Goal: Information Seeking & Learning: Find specific fact

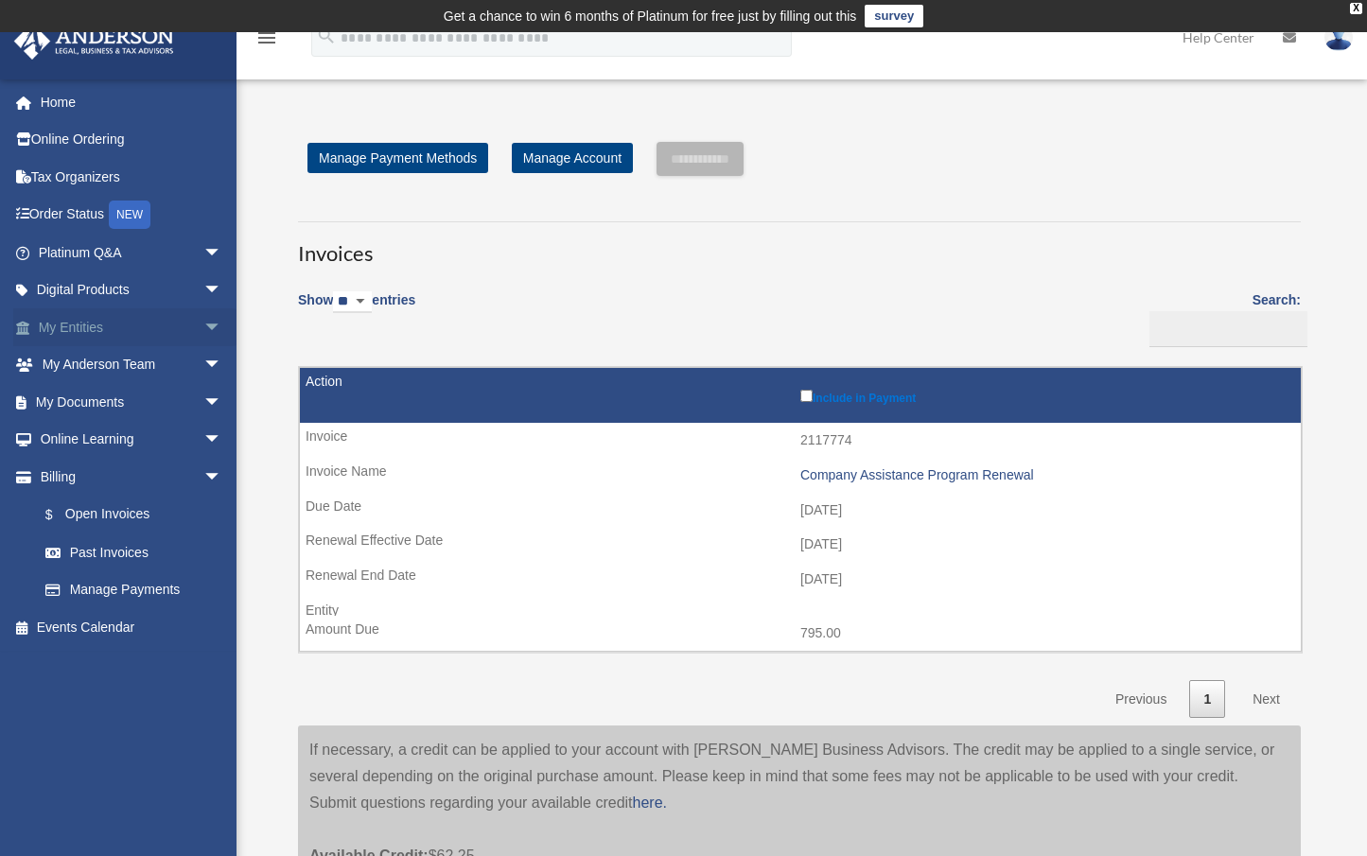
click at [89, 325] on link "My Entities arrow_drop_down" at bounding box center [131, 327] width 237 height 38
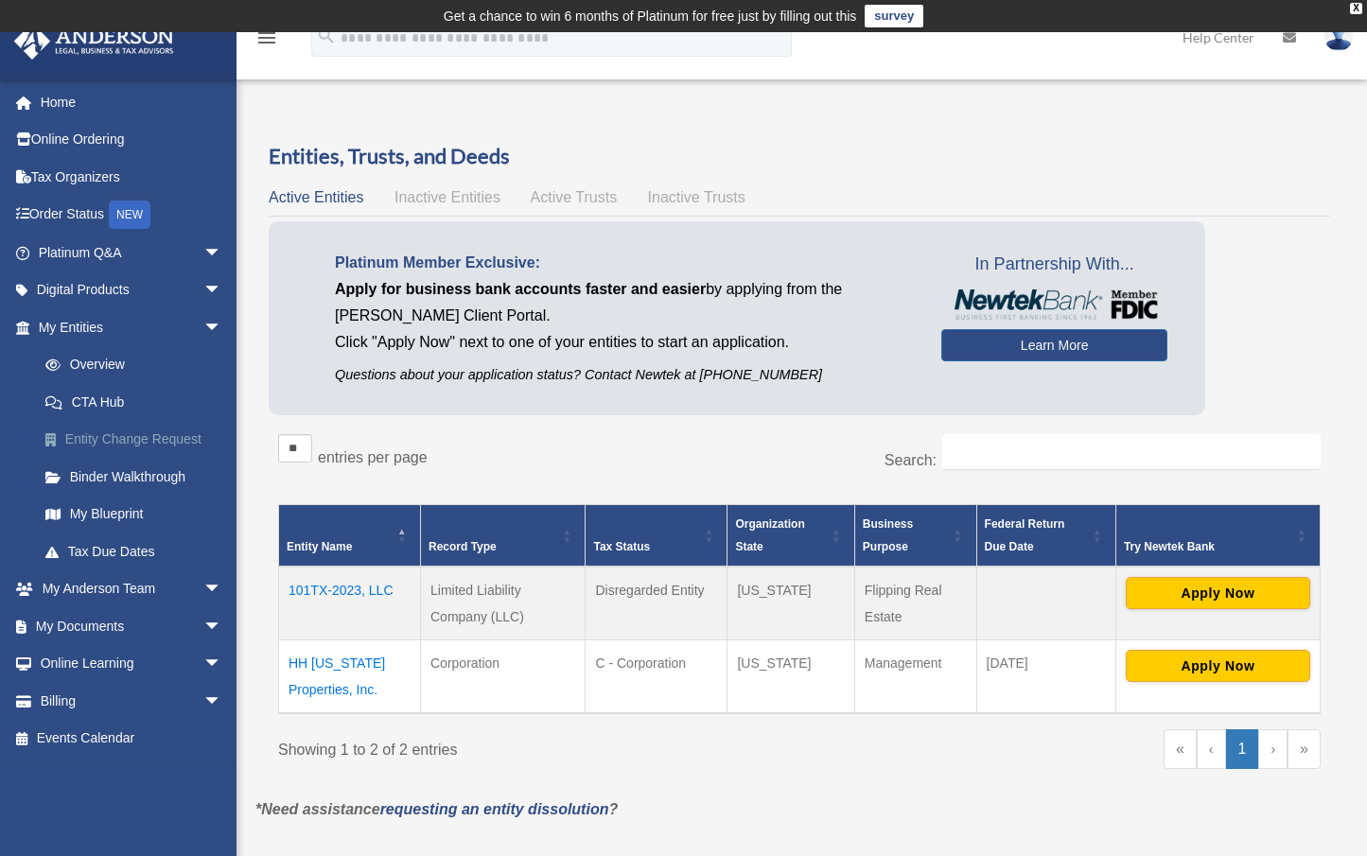
click at [122, 438] on link "Entity Change Request" at bounding box center [138, 440] width 224 height 38
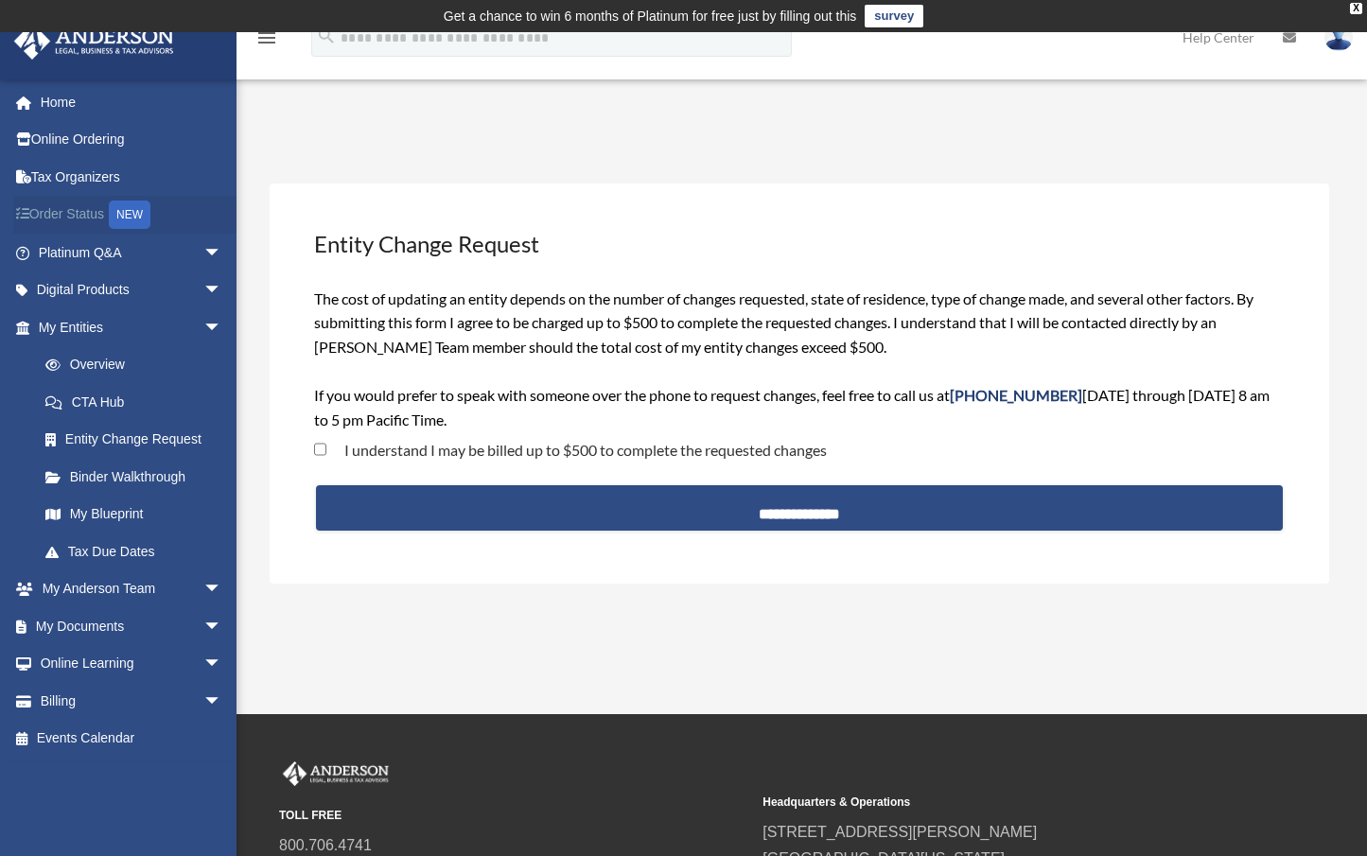
click at [81, 219] on link "Order Status NEW" at bounding box center [131, 215] width 237 height 39
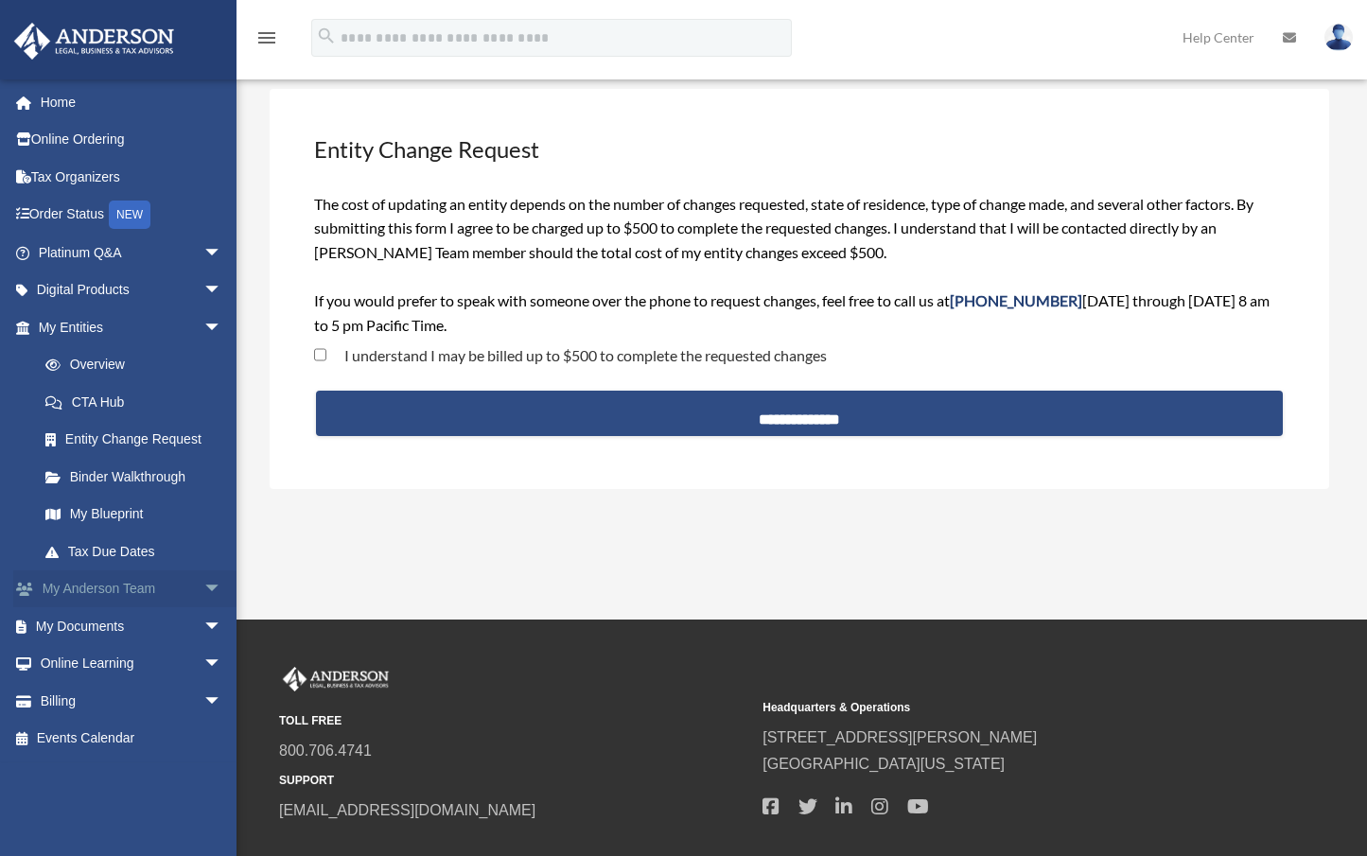
click at [113, 585] on link "My Anderson Team arrow_drop_down" at bounding box center [131, 590] width 237 height 38
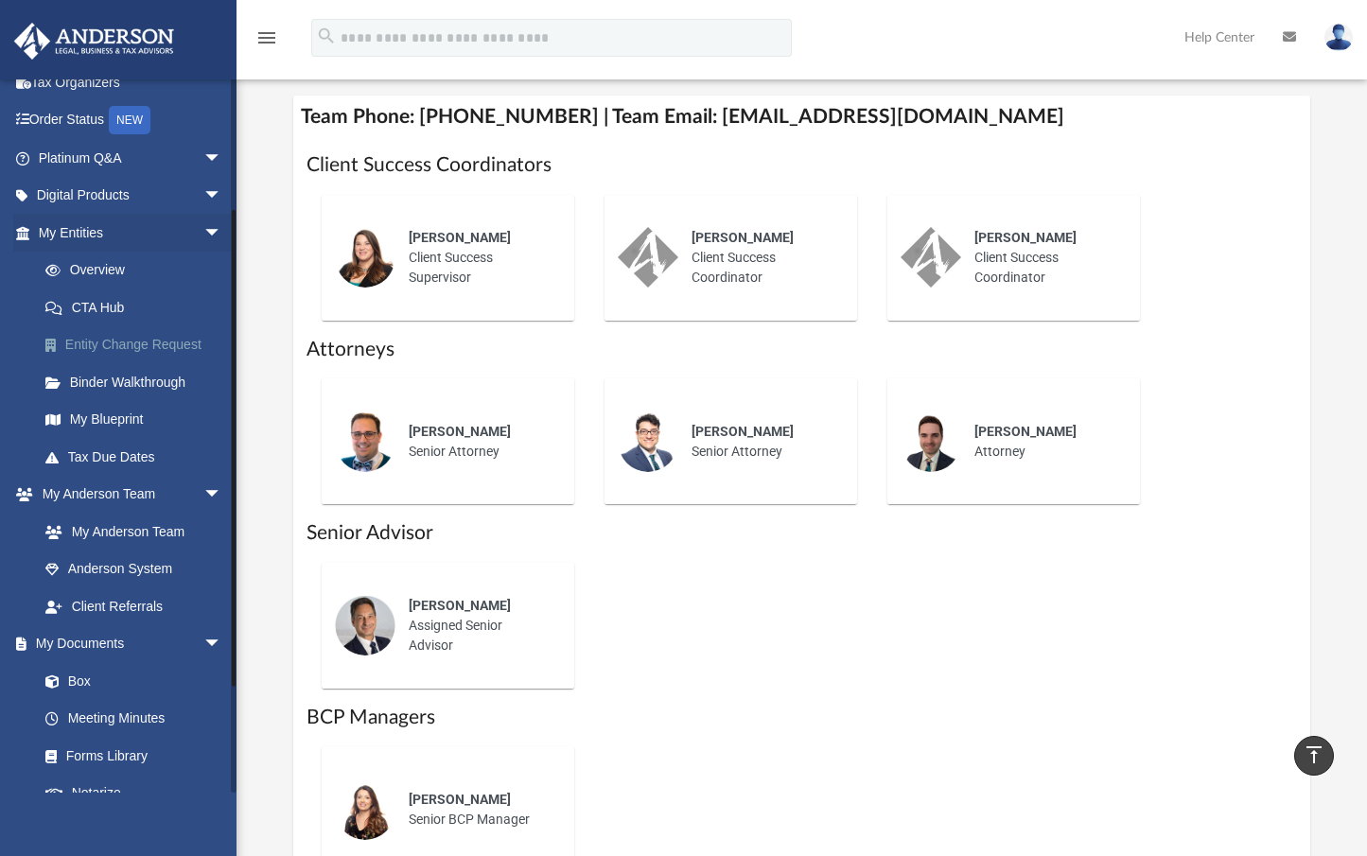
scroll to position [189, 0]
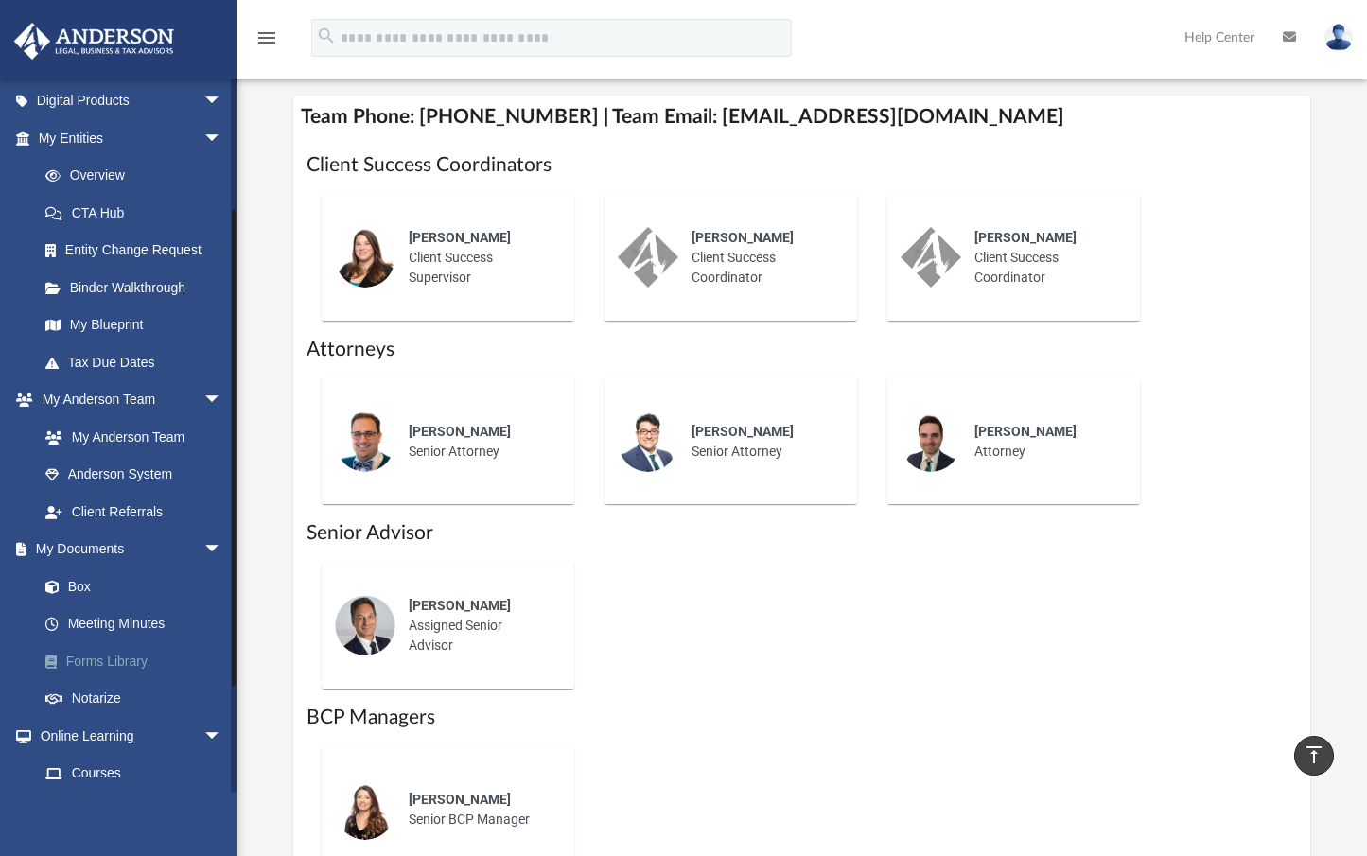
click at [115, 660] on link "Forms Library" at bounding box center [138, 661] width 224 height 38
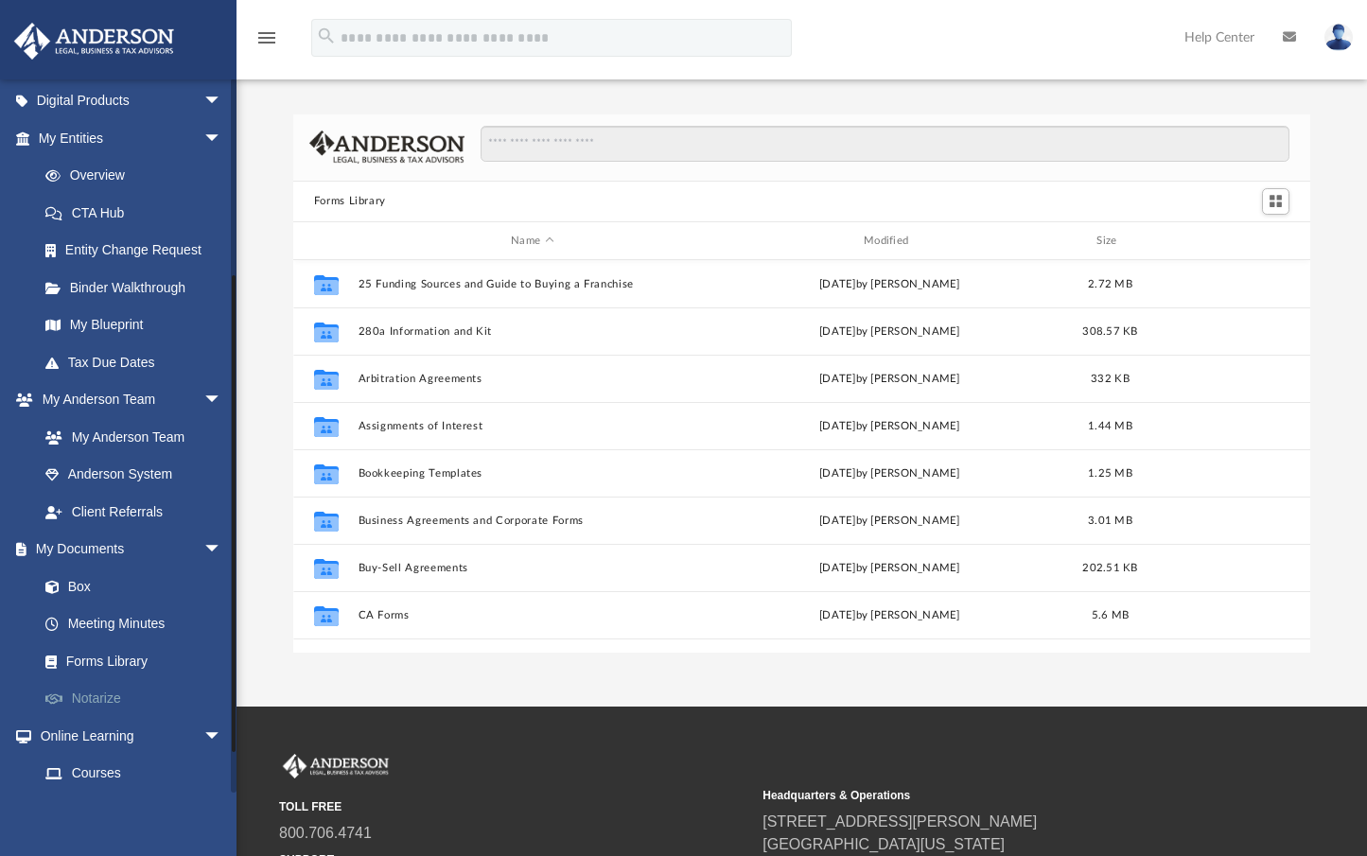
scroll to position [343, 0]
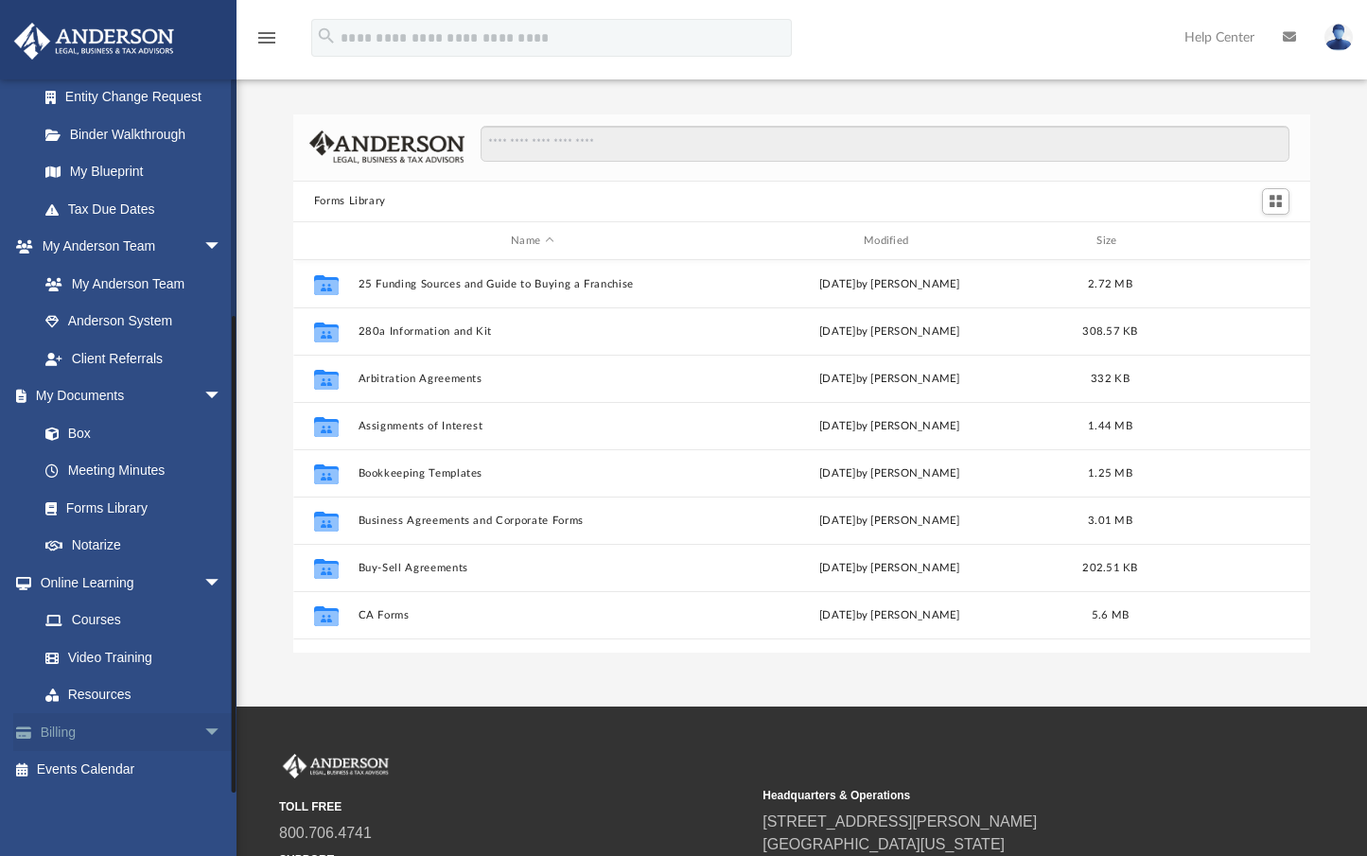
click at [113, 728] on link "Billing arrow_drop_down" at bounding box center [131, 732] width 237 height 38
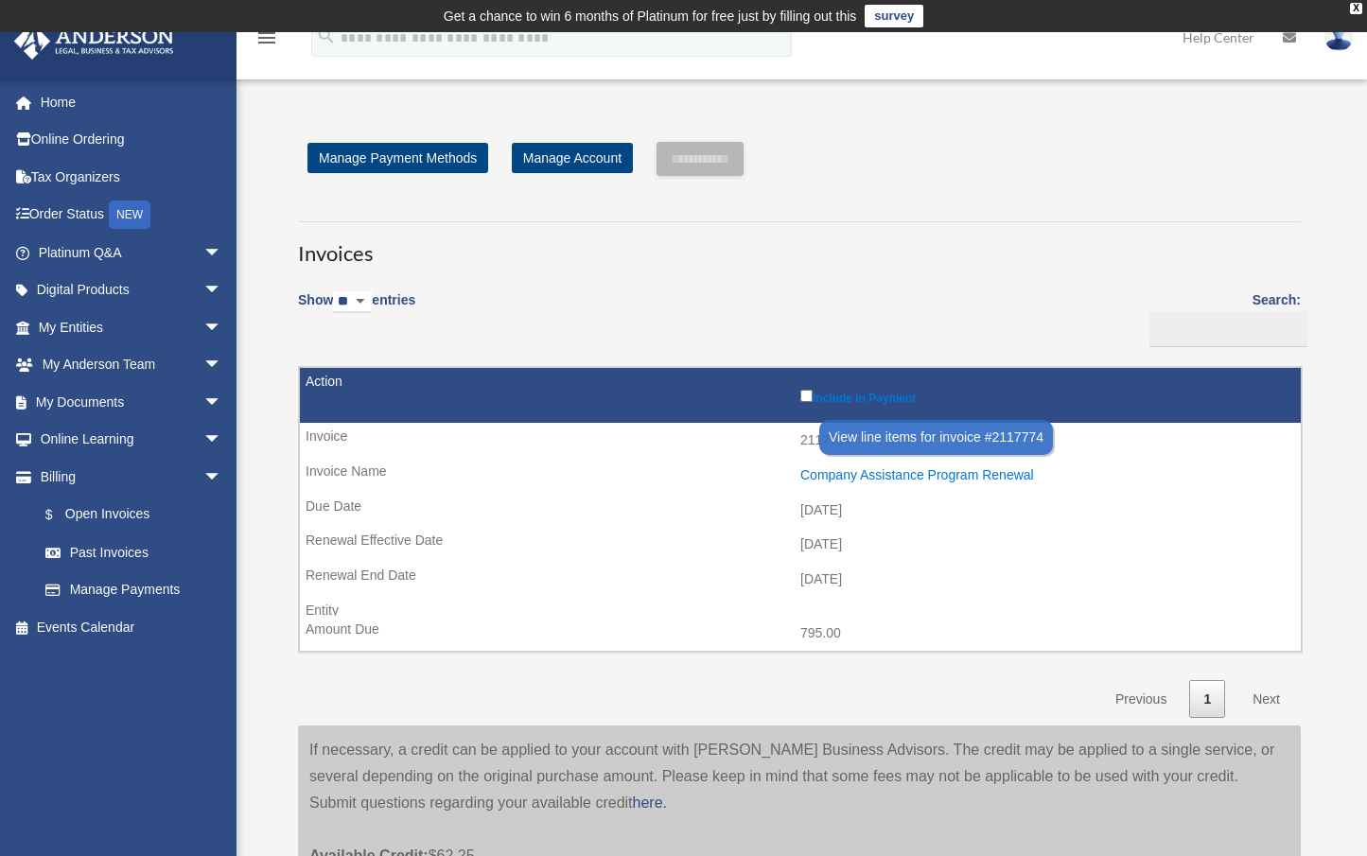
click at [800, 467] on div "Company Assistance Program Renewal" at bounding box center [1045, 475] width 491 height 16
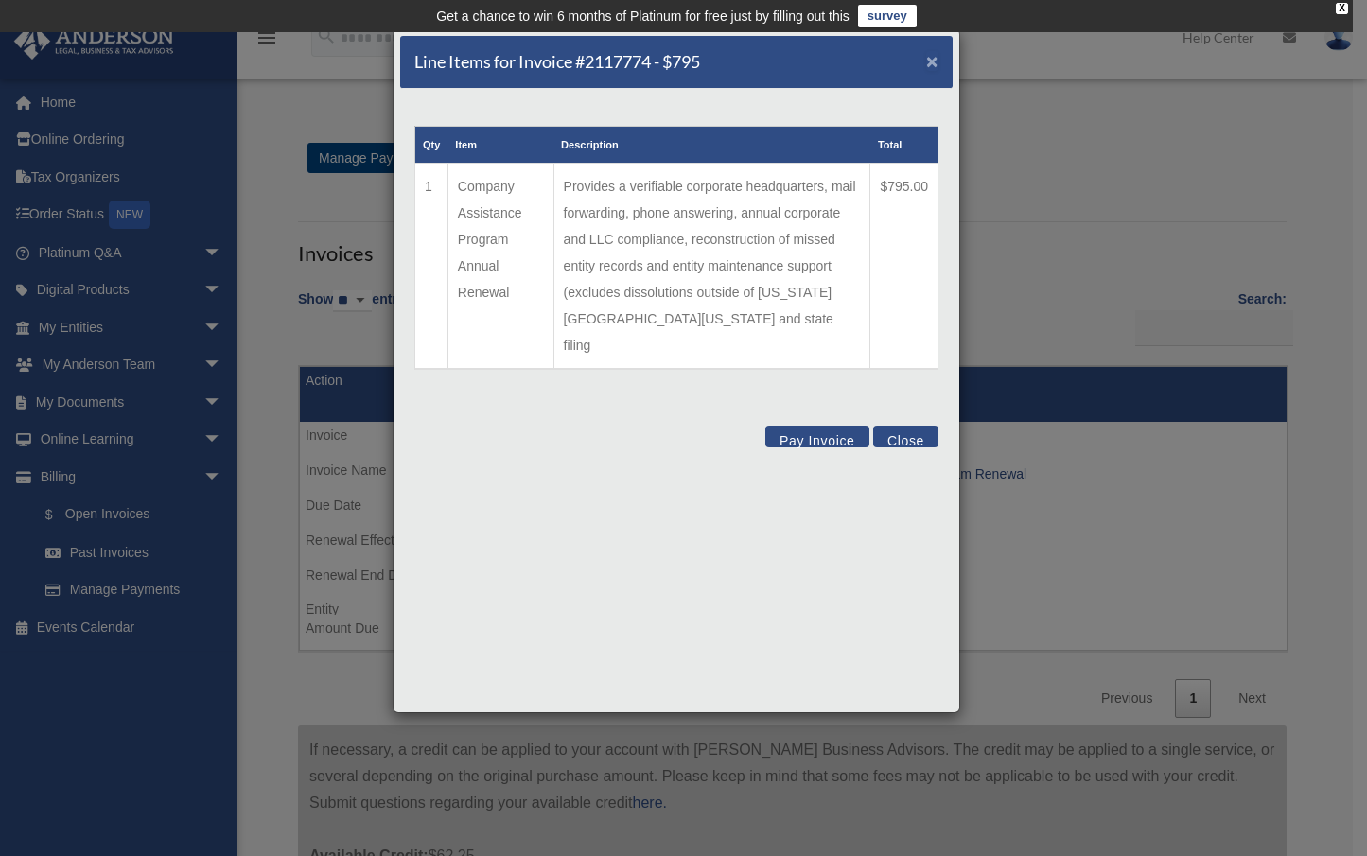
click at [934, 62] on span "×" at bounding box center [932, 61] width 12 height 22
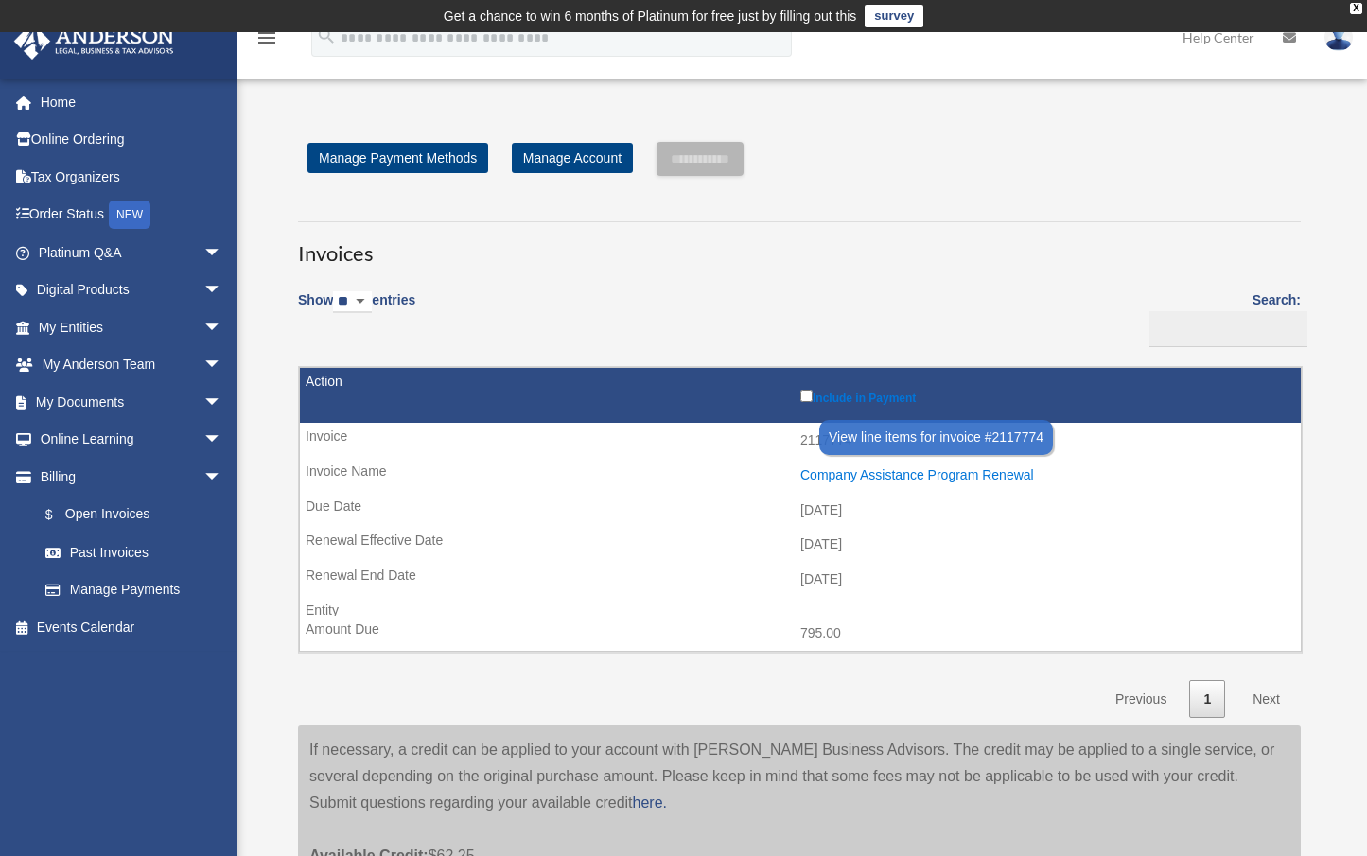
drag, startPoint x: 596, startPoint y: 467, endPoint x: 566, endPoint y: 453, distance: 33.4
click at [800, 467] on div "Company Assistance Program Renewal" at bounding box center [1045, 475] width 491 height 16
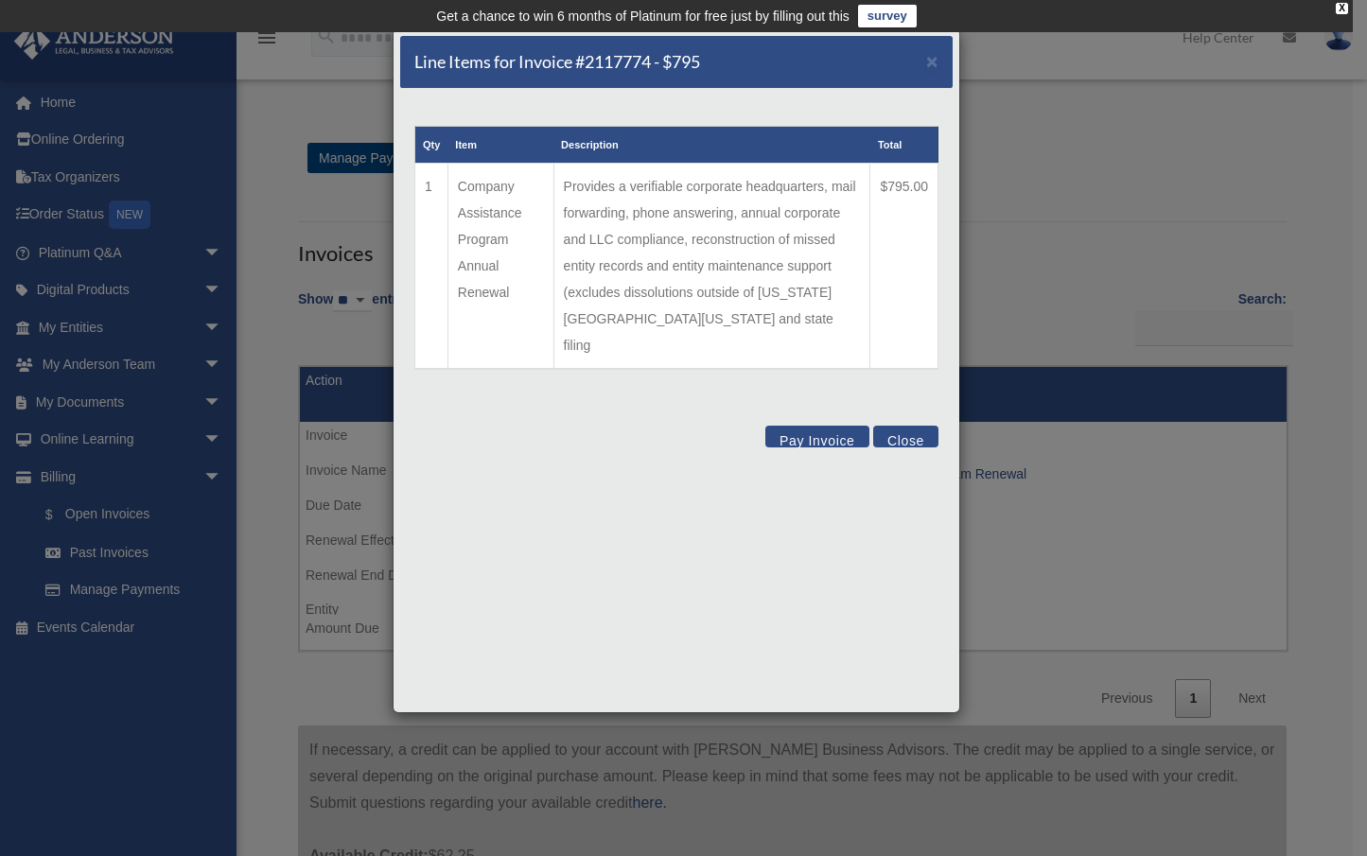
drag, startPoint x: 566, startPoint y: 453, endPoint x: 754, endPoint y: 328, distance: 225.9
click at [754, 328] on td "Provides a verifiable corporate headquarters, mail forwarding, phone answering,…" at bounding box center [711, 267] width 317 height 206
click at [933, 60] on span "×" at bounding box center [932, 61] width 12 height 22
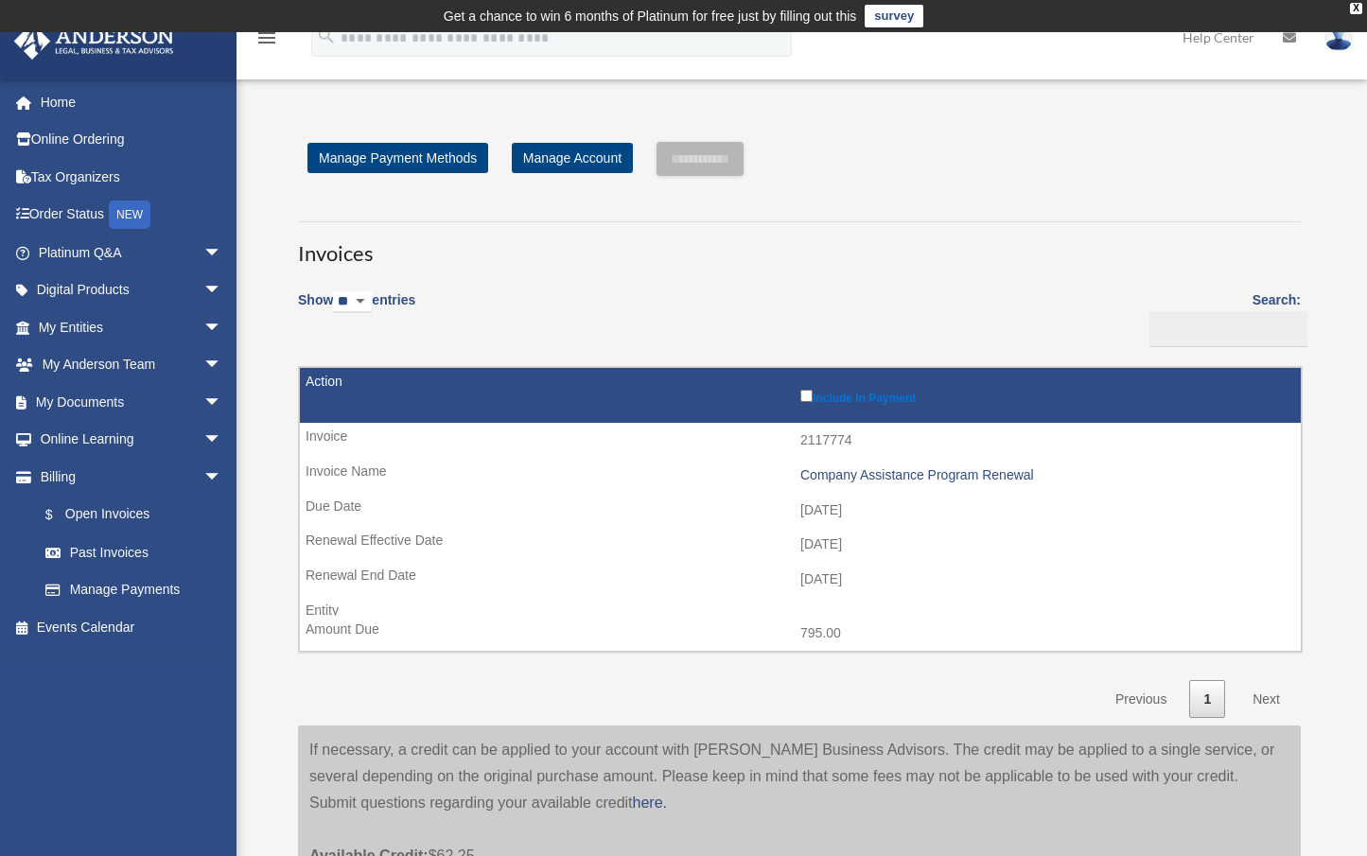
drag, startPoint x: 614, startPoint y: 476, endPoint x: 512, endPoint y: 431, distance: 111.4
click at [512, 458] on td "Company Assistance Program Renewal" at bounding box center [800, 476] width 1001 height 36
copy div "Company Assistance Program Renewal"
